Goal: Find contact information: Find contact information

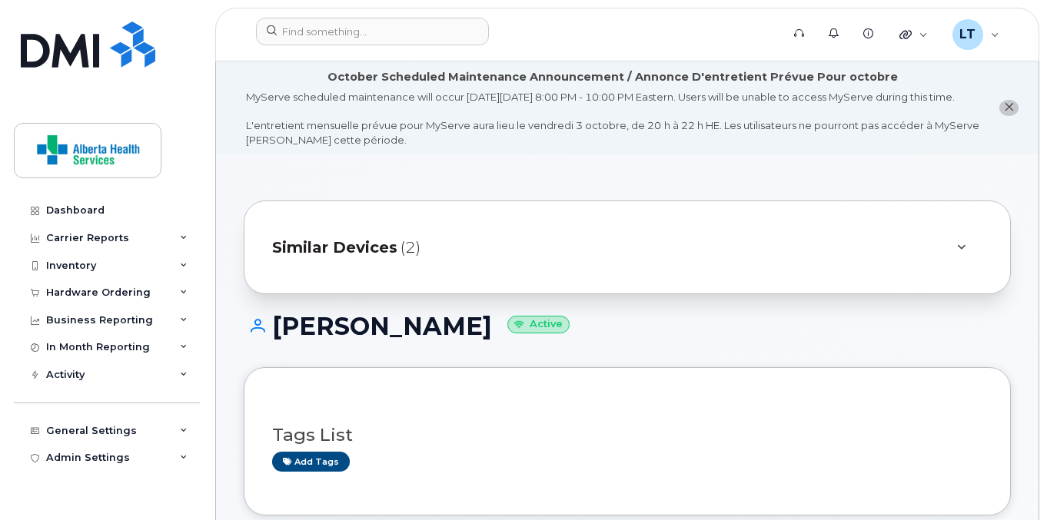
scroll to position [554, 0]
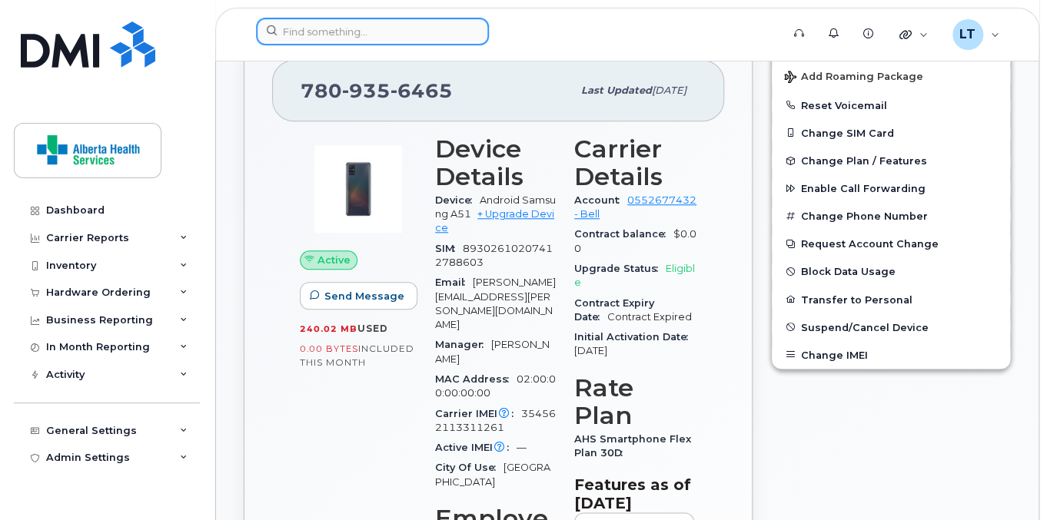
click at [368, 28] on input at bounding box center [372, 32] width 233 height 28
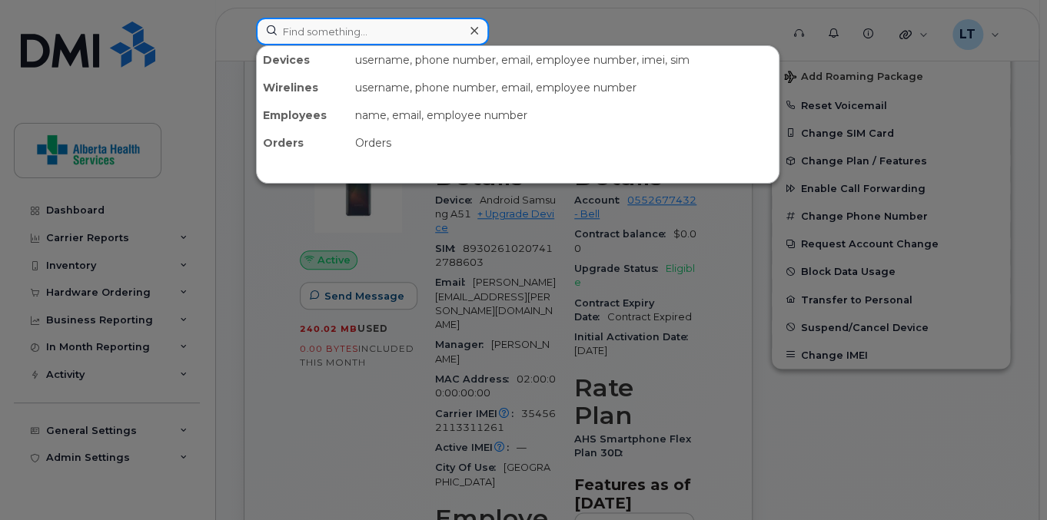
paste input "[PHONE_NUMBER]"
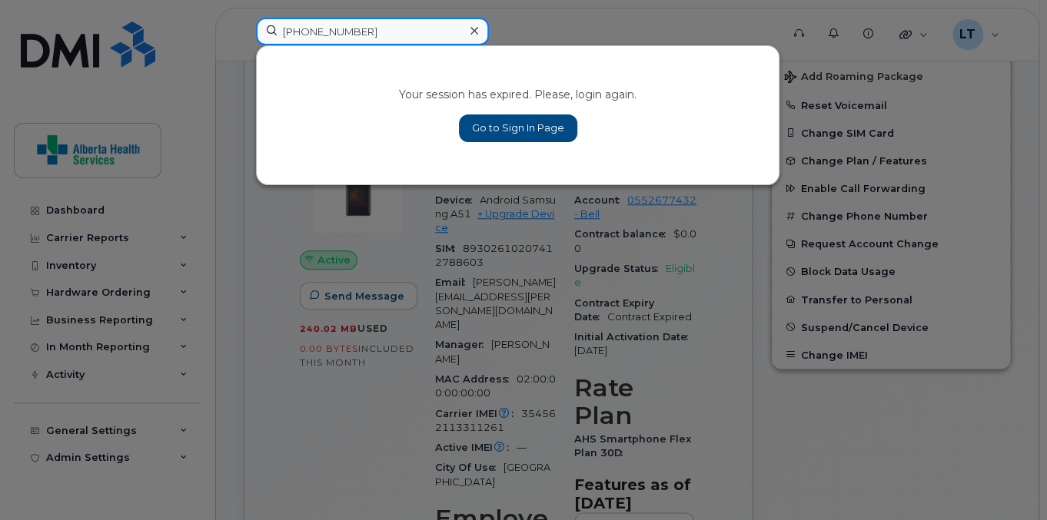
type input "780-446-6531"
click at [504, 132] on link "Go to Sign In Page" at bounding box center [518, 129] width 118 height 28
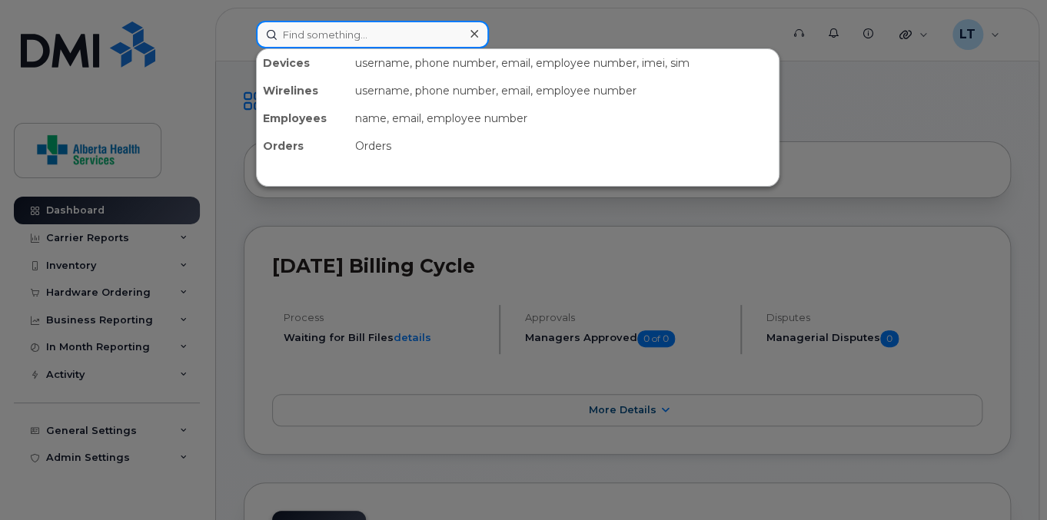
click at [372, 37] on input at bounding box center [372, 35] width 233 height 28
paste input "780-446-6531"
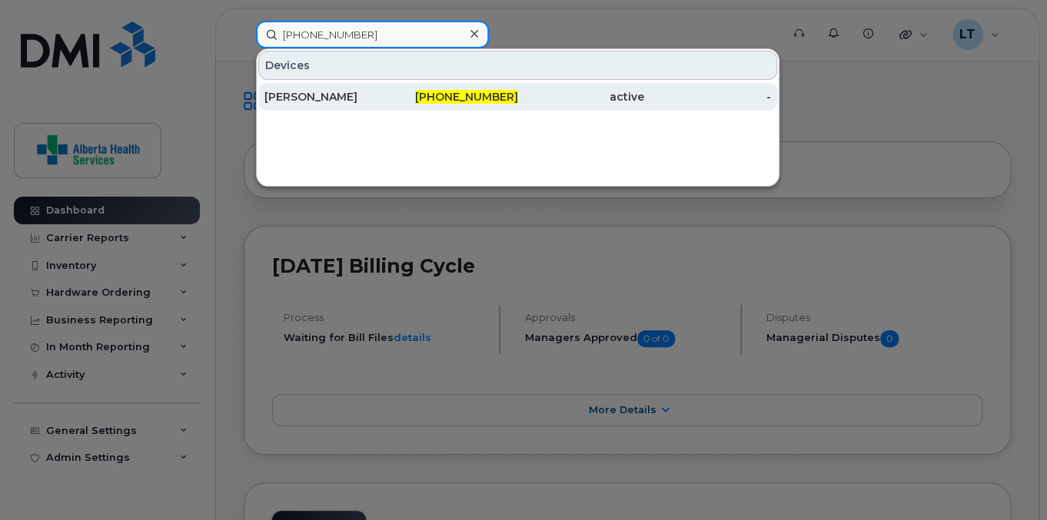
type input "780-446-6531"
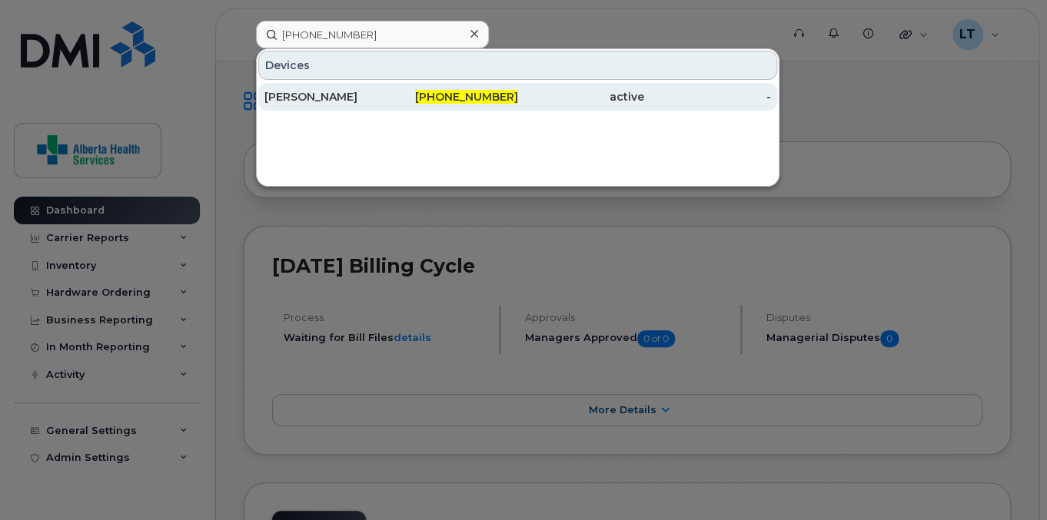
click at [360, 93] on div "[PERSON_NAME]" at bounding box center [327, 96] width 127 height 15
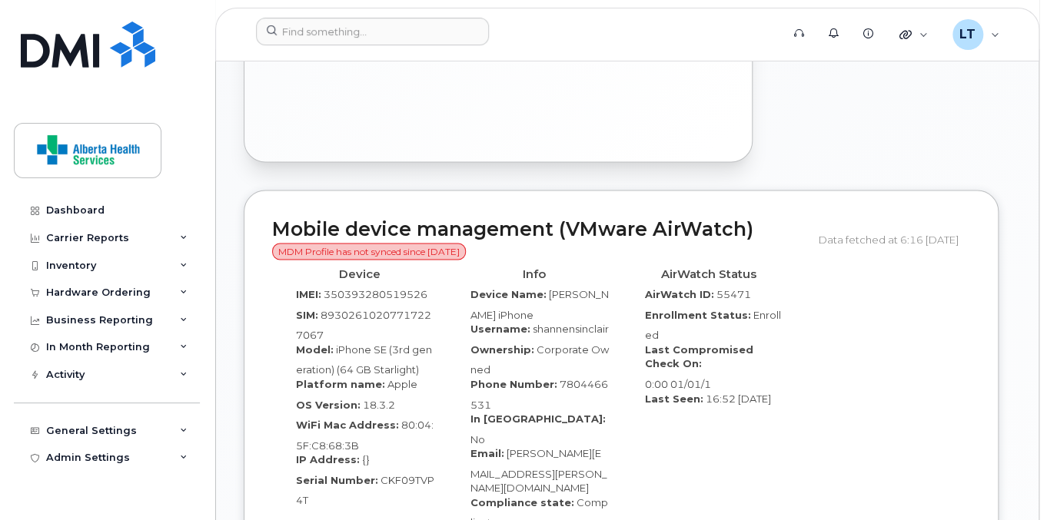
scroll to position [1078, 0]
drag, startPoint x: 577, startPoint y: 389, endPoint x: 506, endPoint y: 374, distance: 72.2
click at [506, 445] on div "Email: [PERSON_NAME][EMAIL_ADDRESS][PERSON_NAME][DOMAIN_NAME]" at bounding box center [533, 469] width 151 height 49
copy span "[PERSON_NAME][EMAIL_ADDRESS][PERSON_NAME][DOMAIN_NAME]"
